Goal: Information Seeking & Learning: Find specific fact

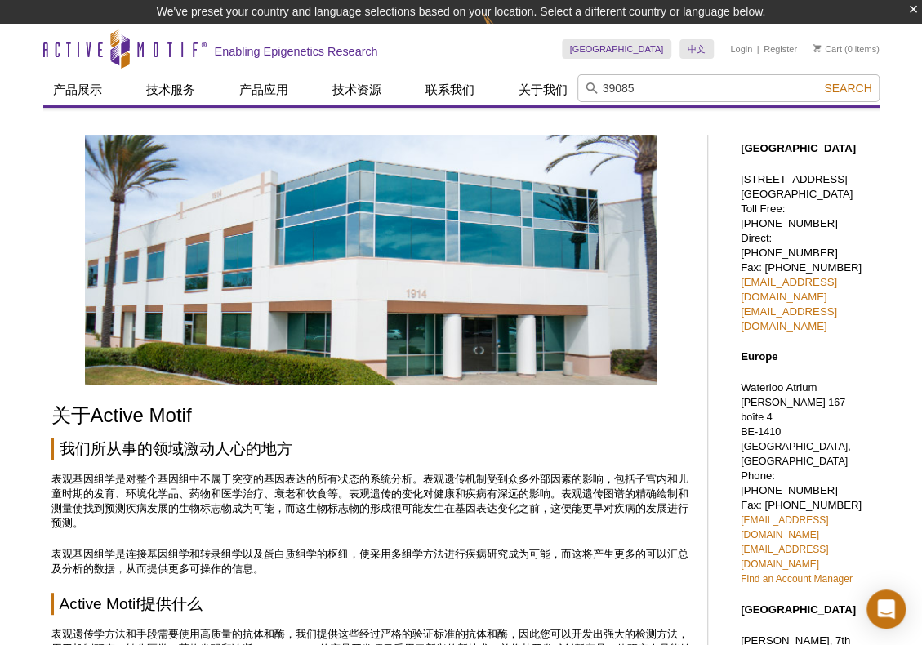
click at [819, 81] on button "Search" at bounding box center [847, 88] width 57 height 15
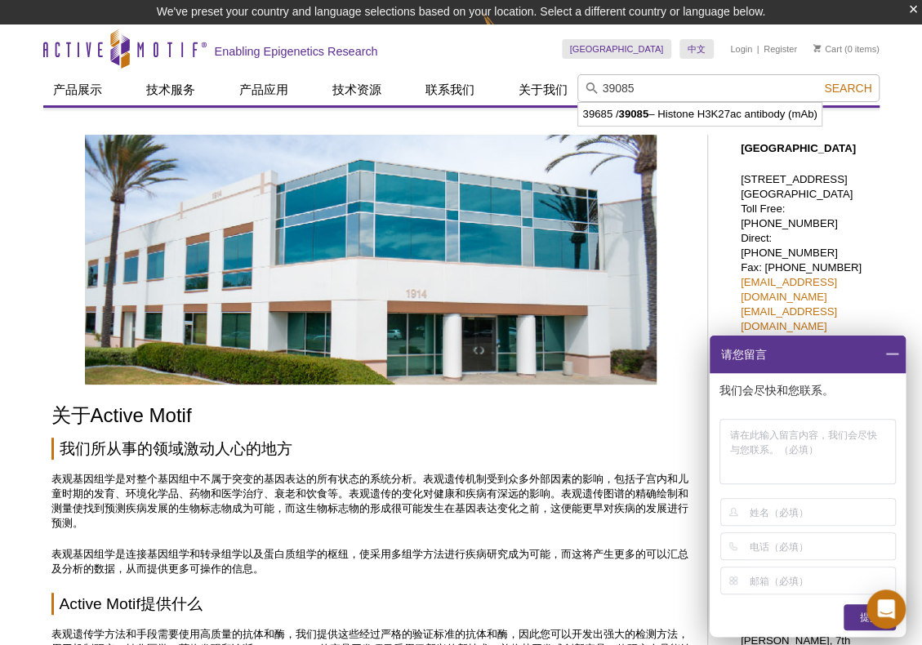
click at [846, 79] on input "39085" at bounding box center [728, 88] width 302 height 28
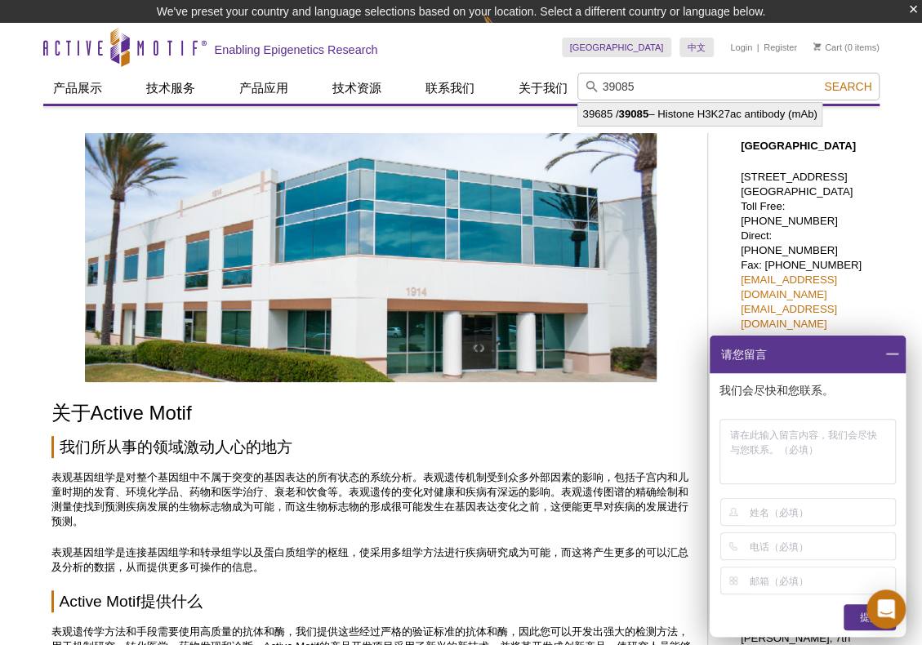
click at [774, 120] on li "39685 / 39085 – Histone H3K27ac antibody (mAb)" at bounding box center [699, 114] width 243 height 23
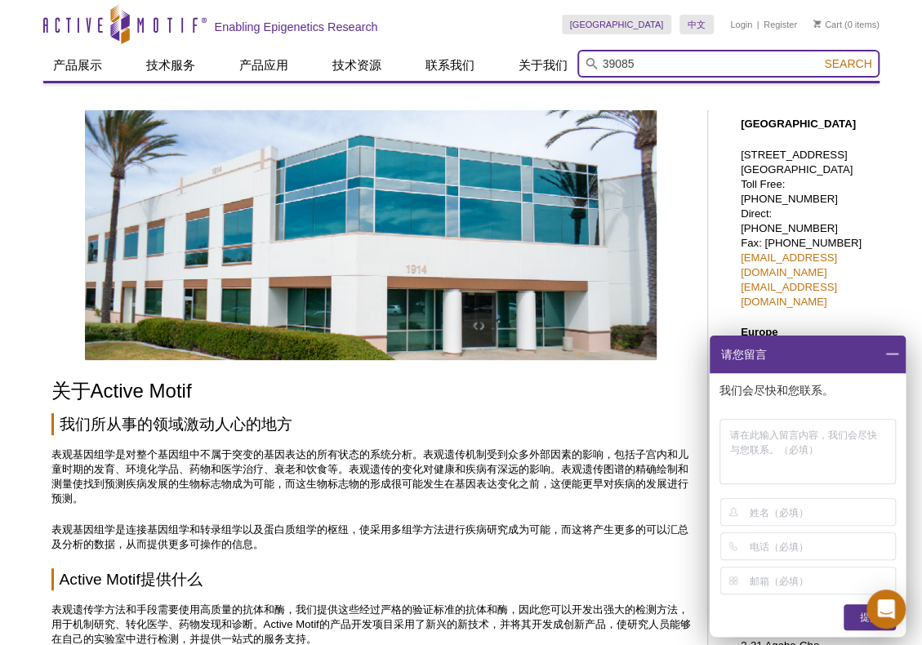
type input "39685 / 39085 – Histone H3K27ac antibody (mAb)"
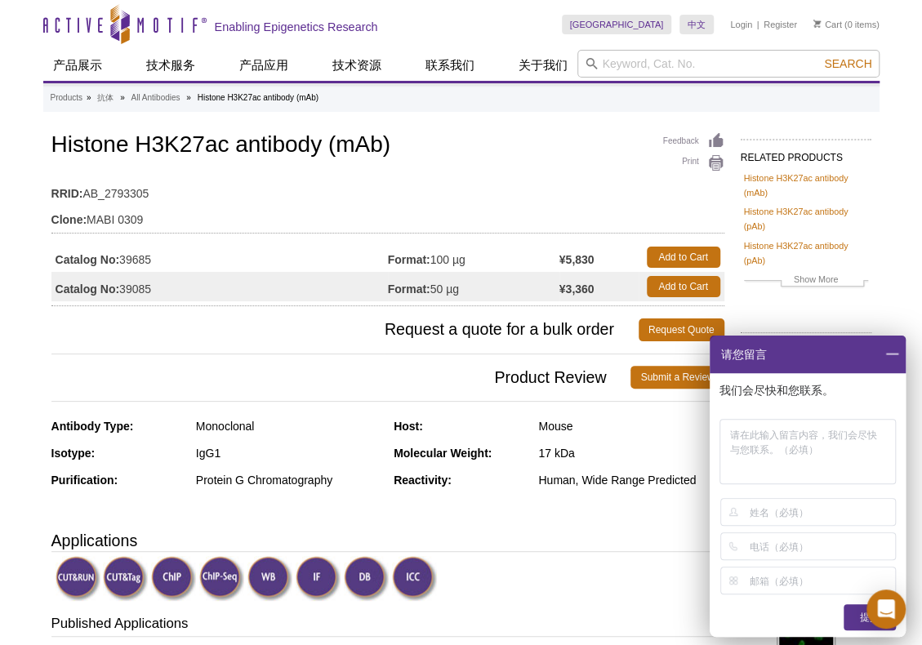
click at [890, 356] on span at bounding box center [892, 355] width 28 height 38
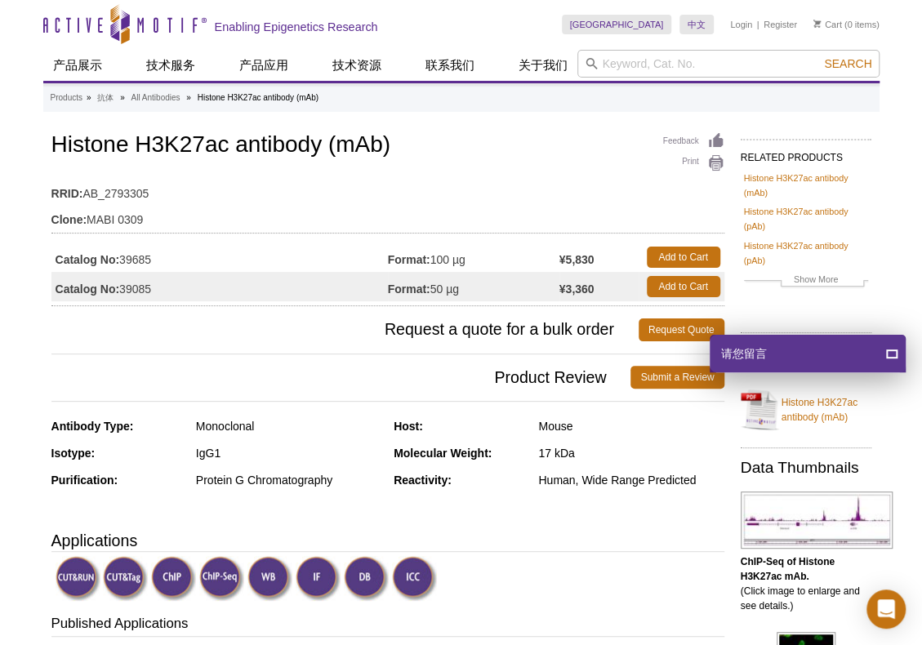
click at [272, 18] on div "Enabling Epigenetics Research" at bounding box center [296, 24] width 163 height 48
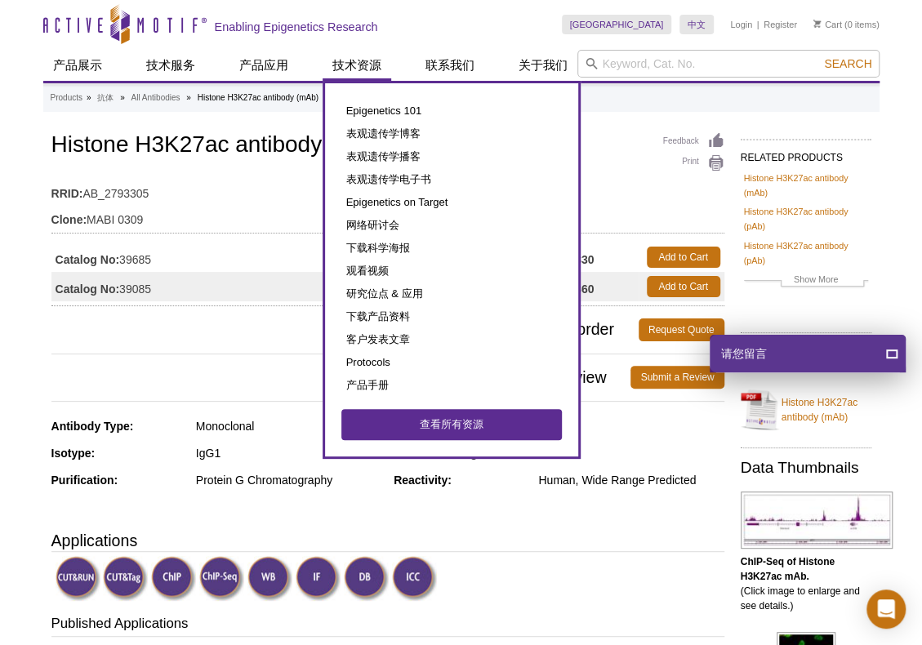
scroll to position [60, 0]
